Goal: Check status: Check status

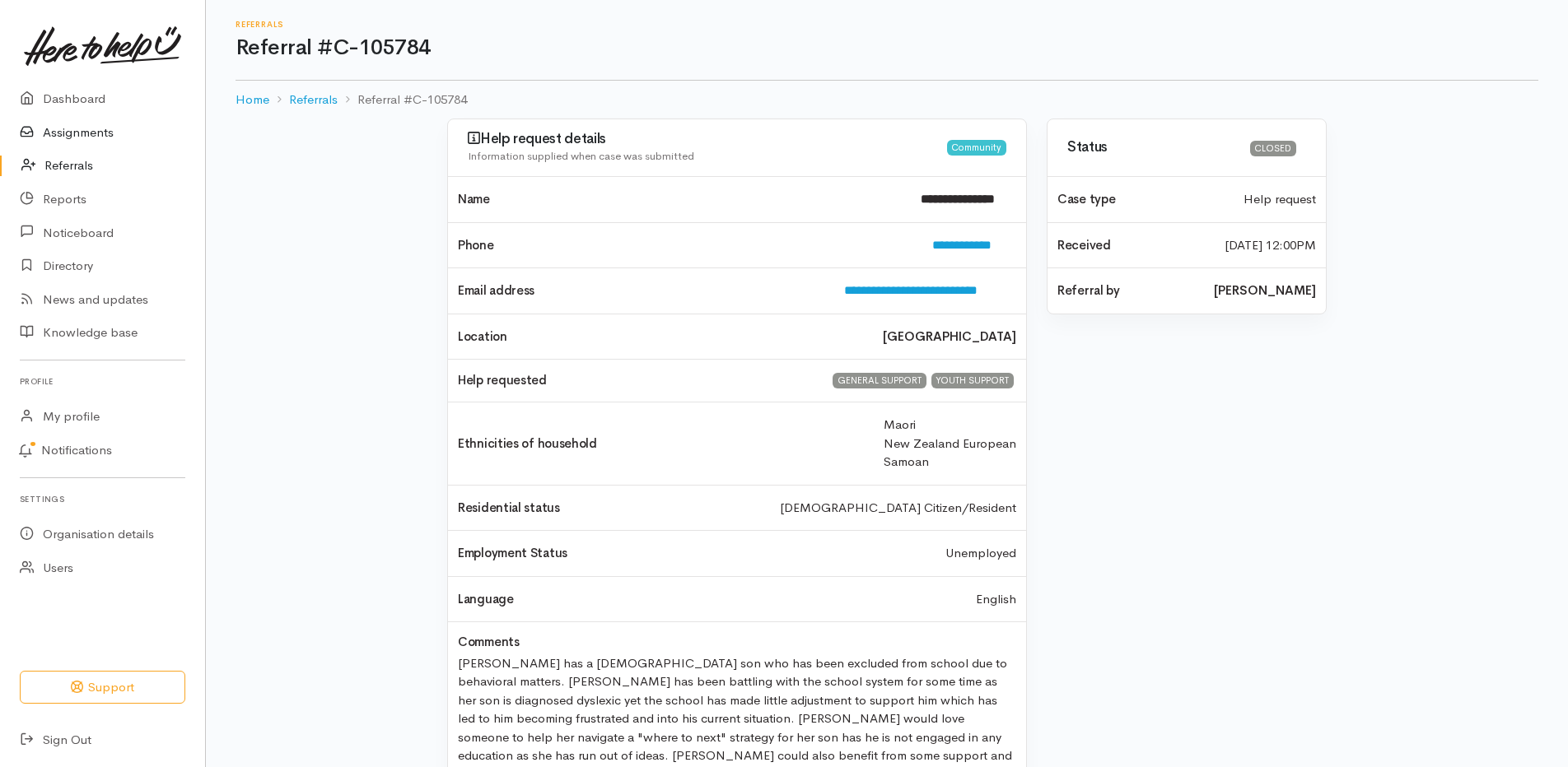
click at [87, 133] on link "Assignments" at bounding box center [102, 133] width 205 height 34
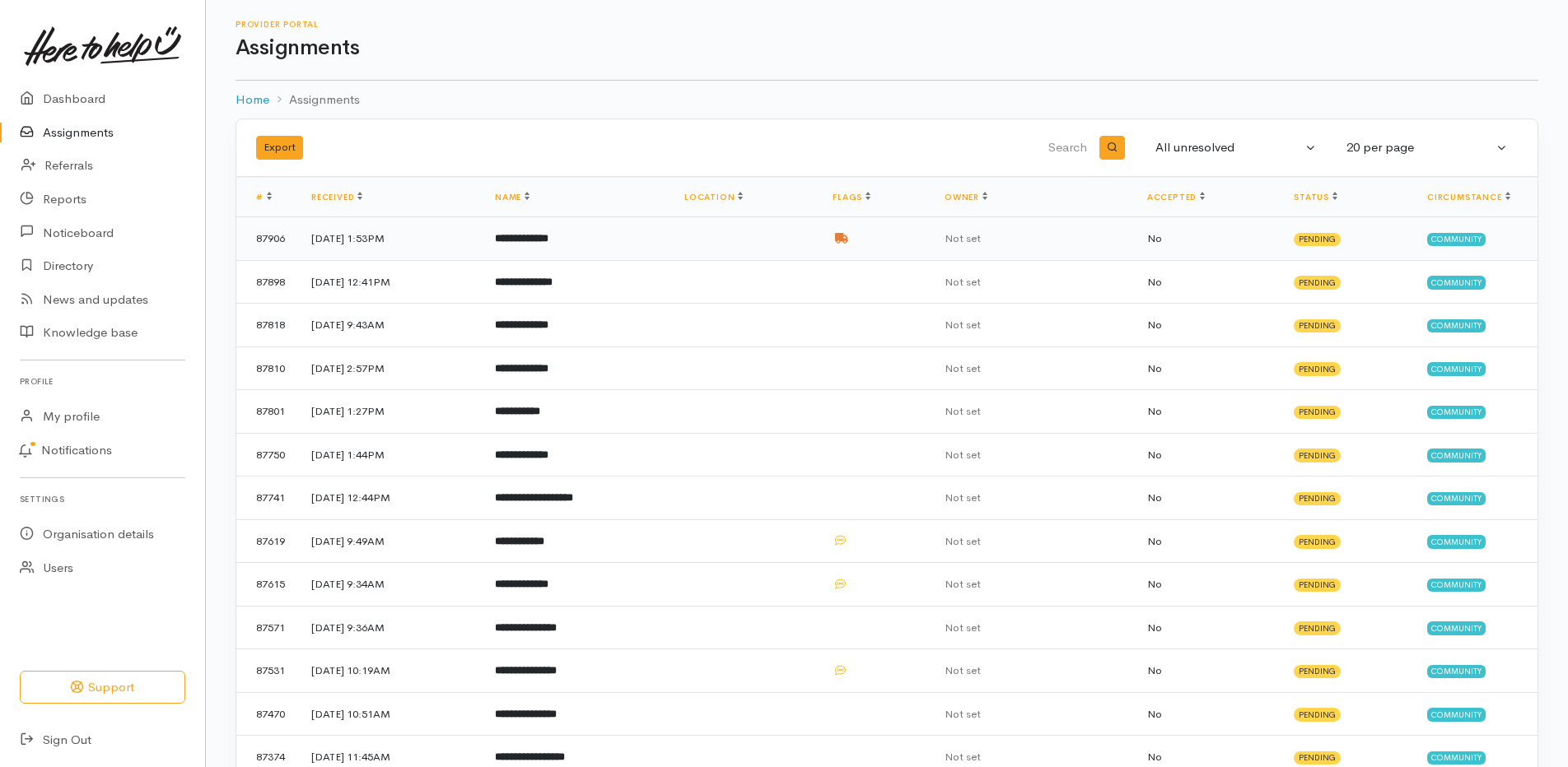
click at [549, 235] on b "**********" at bounding box center [522, 238] width 54 height 11
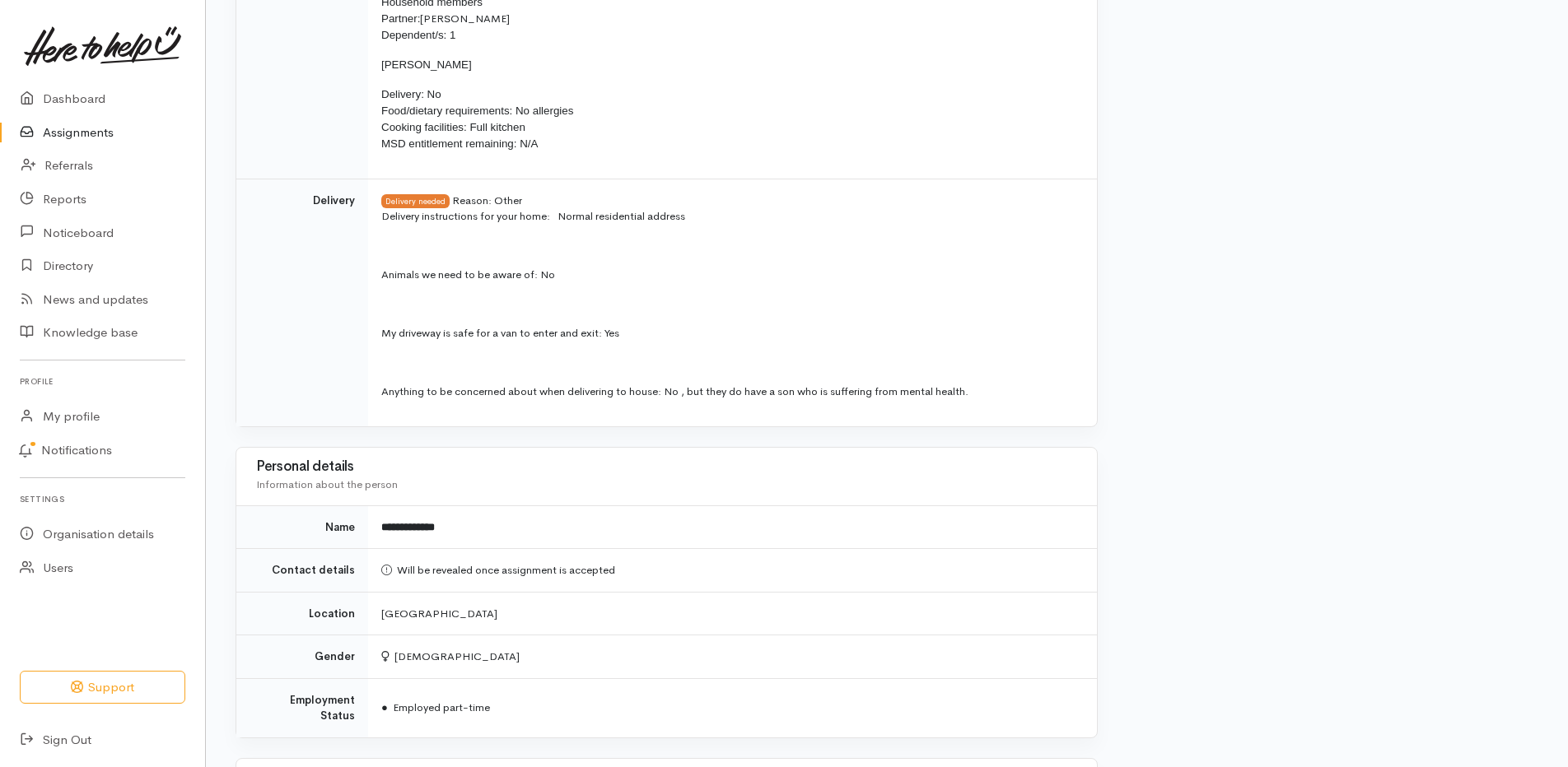
scroll to position [808, 0]
